Goal: Information Seeking & Learning: Learn about a topic

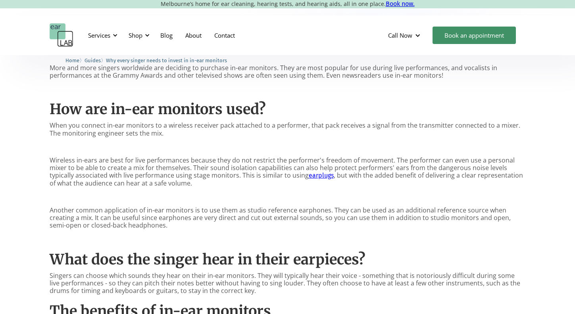
click at [149, 130] on p "When you connect in-ear monitors to a wireless receiver pack attached to a perf…" at bounding box center [288, 129] width 476 height 15
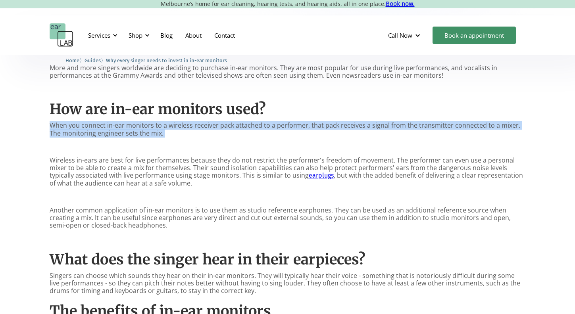
click at [149, 130] on p "When you connect in-ear monitors to a wireless receiver pack attached to a perf…" at bounding box center [288, 129] width 476 height 15
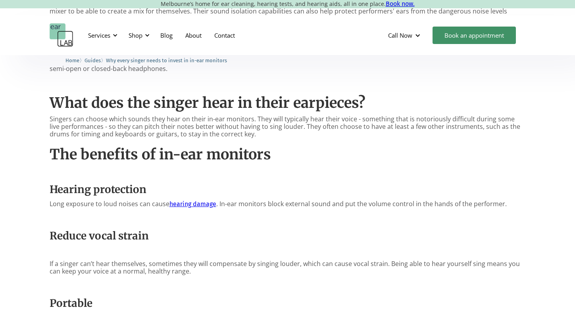
scroll to position [514, 0]
click at [162, 132] on p "Singers can choose which sounds they hear on their in-ear monitors. They will t…" at bounding box center [288, 127] width 476 height 23
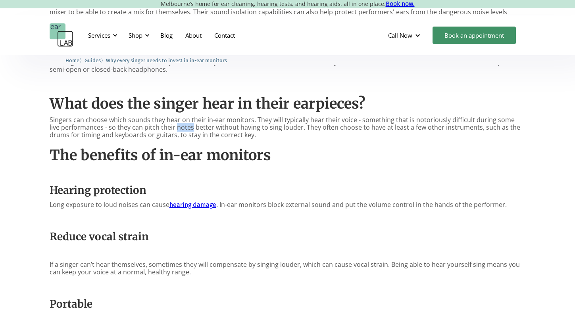
click at [162, 132] on p "Singers can choose which sounds they hear on their in-ear monitors. They will t…" at bounding box center [288, 127] width 476 height 23
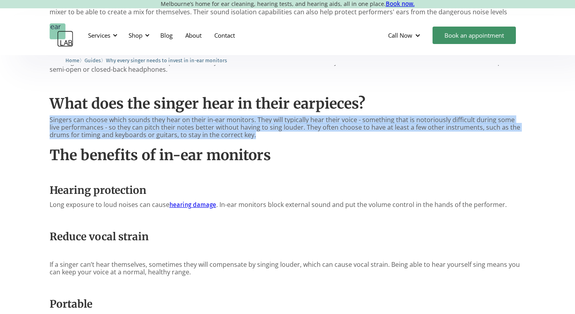
click at [162, 132] on p "Singers can choose which sounds they hear on their in-ear monitors. They will t…" at bounding box center [288, 127] width 476 height 23
click at [209, 132] on p "Singers can choose which sounds they hear on their in-ear monitors. They will t…" at bounding box center [288, 127] width 476 height 23
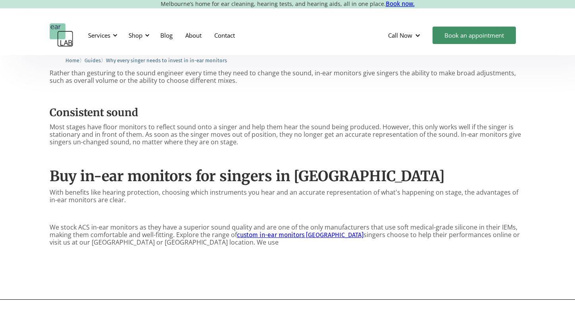
scroll to position [818, 0]
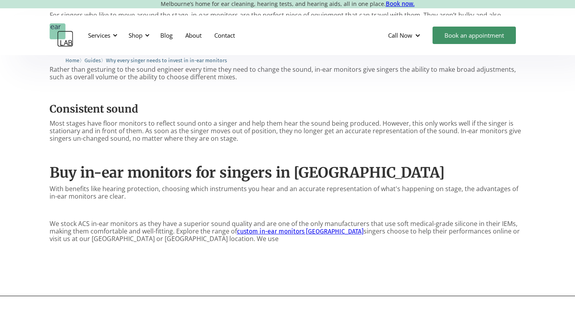
click at [186, 127] on p "Most stages have floor monitors to reflect sound onto a singer and help them he…" at bounding box center [288, 131] width 476 height 23
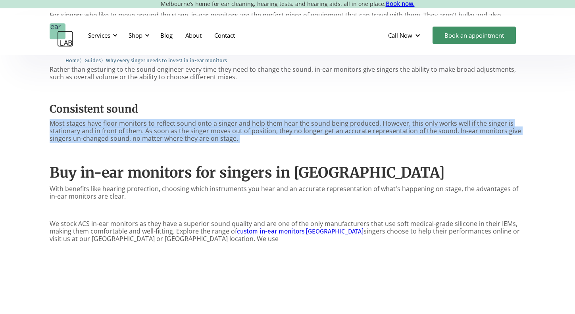
click at [186, 127] on p "Most stages have floor monitors to reflect sound onto a singer and help them he…" at bounding box center [288, 131] width 476 height 23
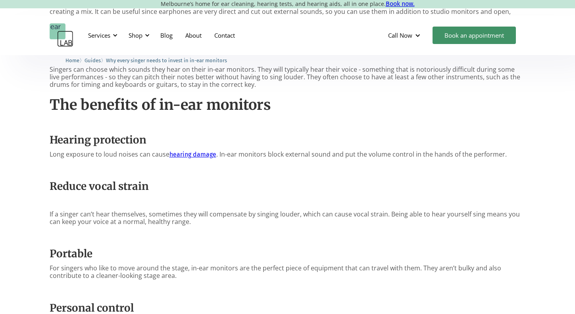
scroll to position [420, 0]
